Goal: Transaction & Acquisition: Obtain resource

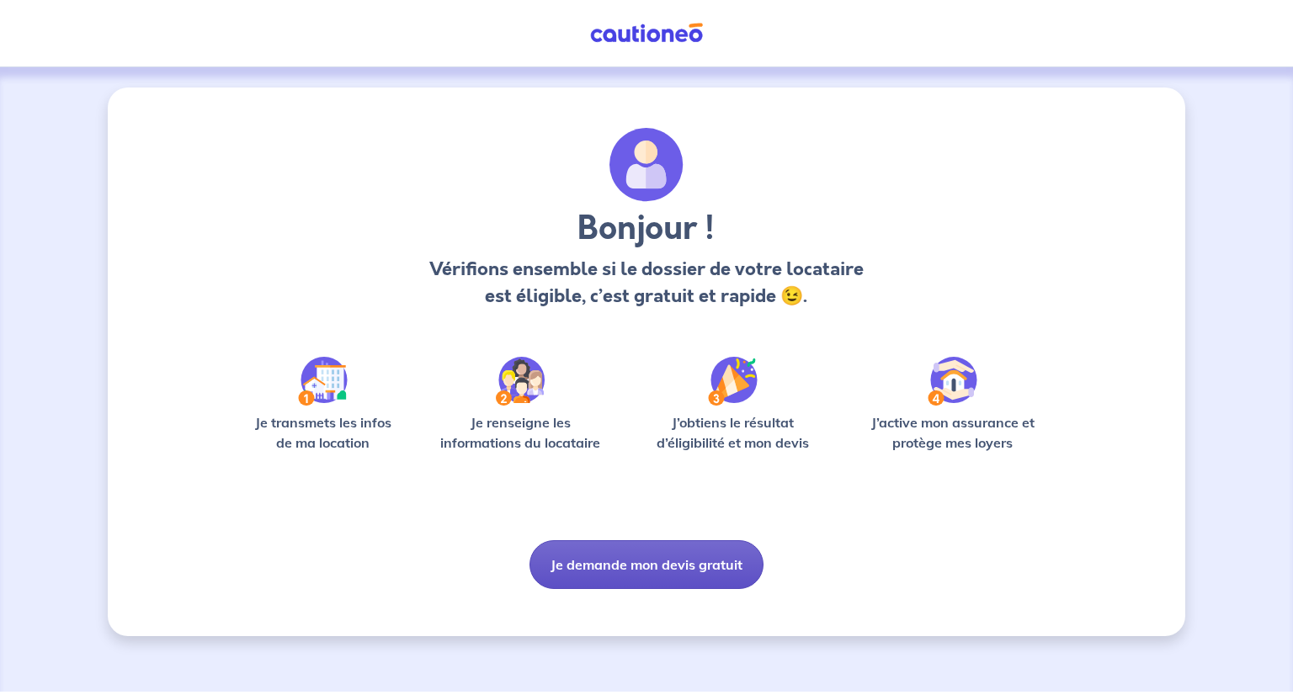
click at [594, 568] on button "Je demande mon devis gratuit" at bounding box center [647, 565] width 234 height 49
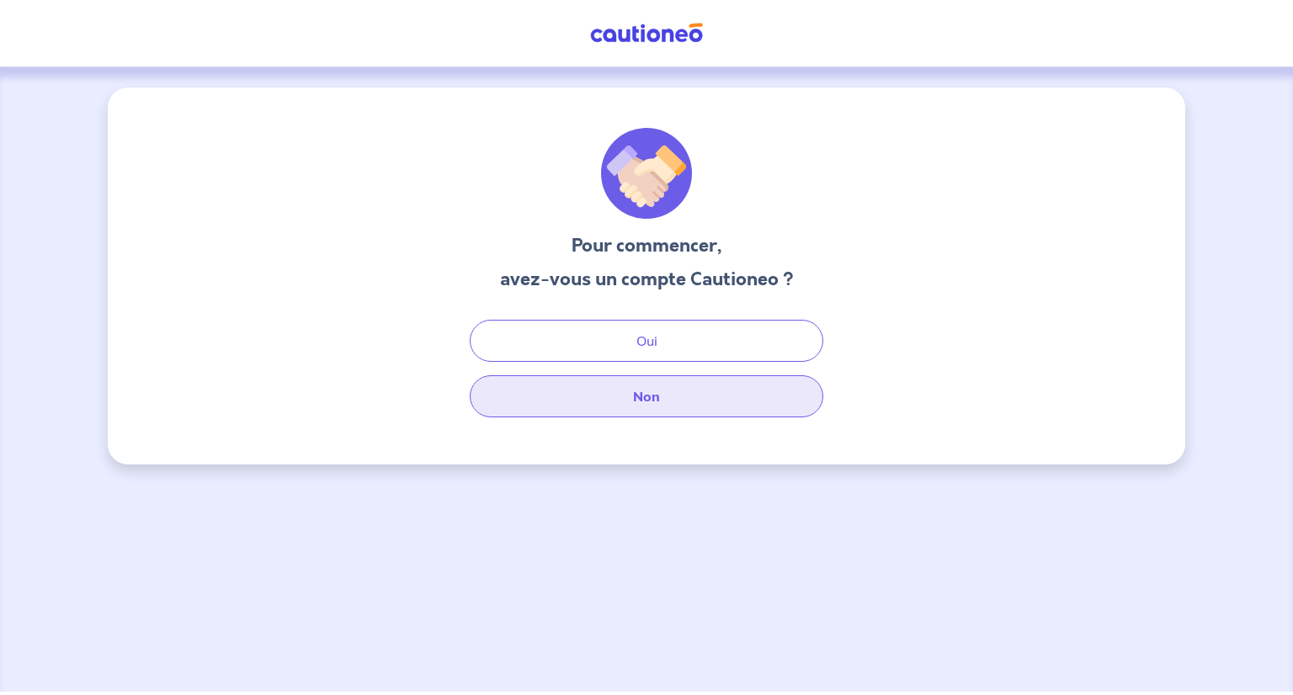
click at [596, 398] on button "Non" at bounding box center [647, 397] width 354 height 42
